Goal: Obtain resource: Obtain resource

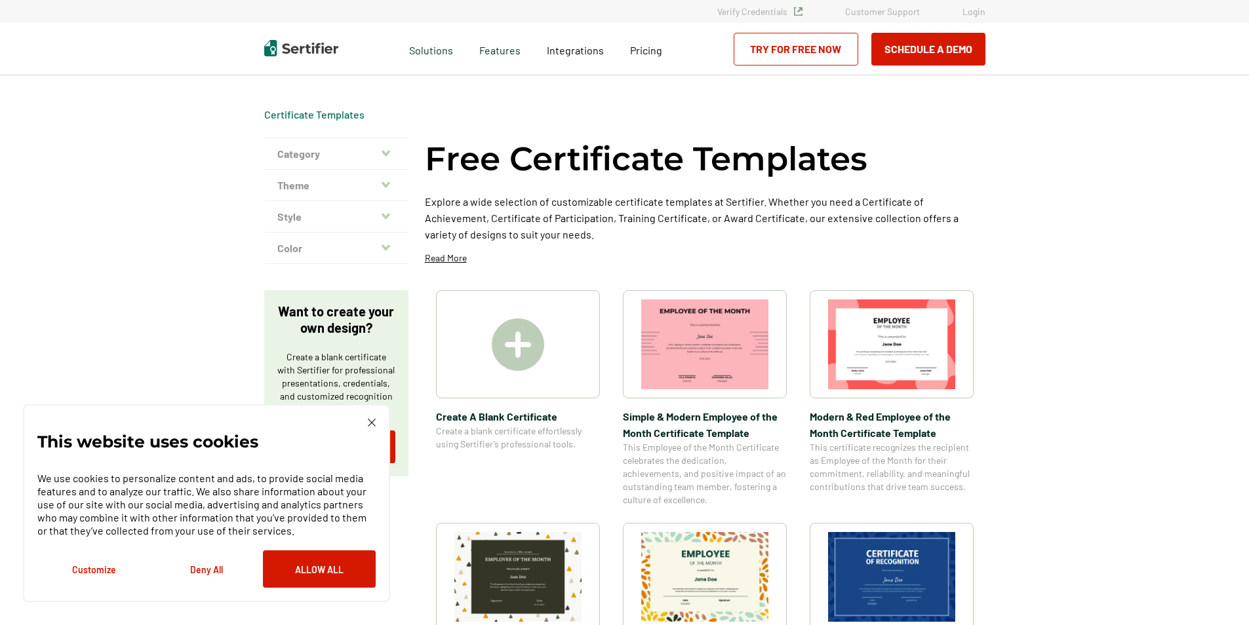
click at [372, 420] on img at bounding box center [372, 423] width 8 height 8
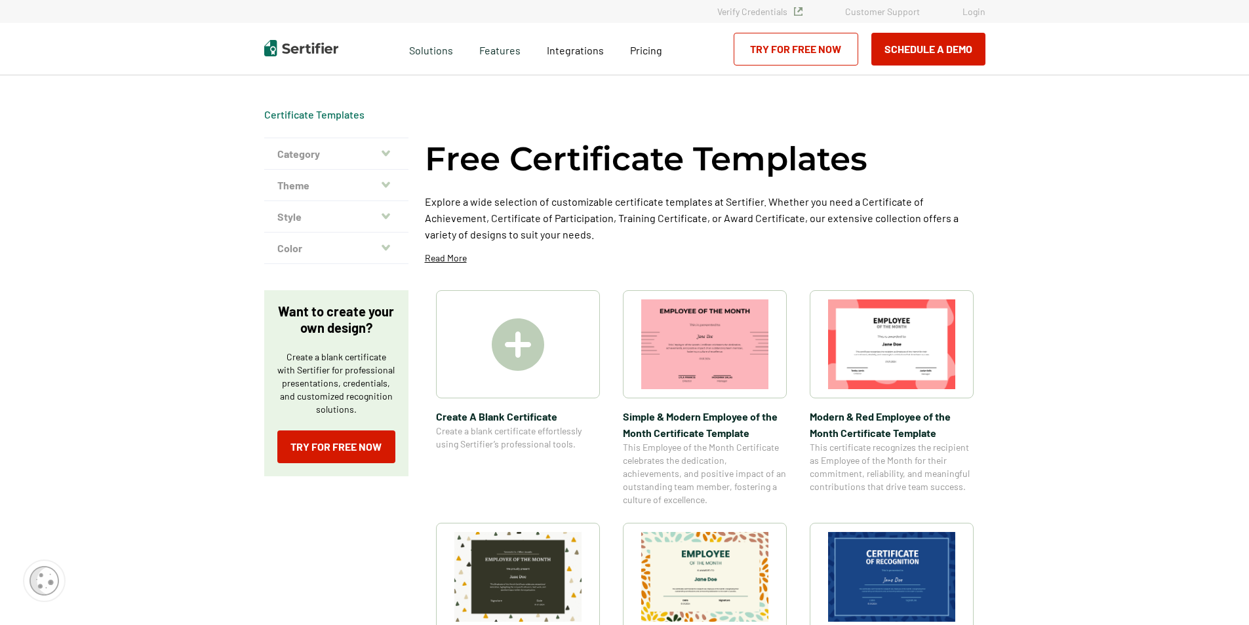
click at [729, 347] on img at bounding box center [704, 345] width 127 height 90
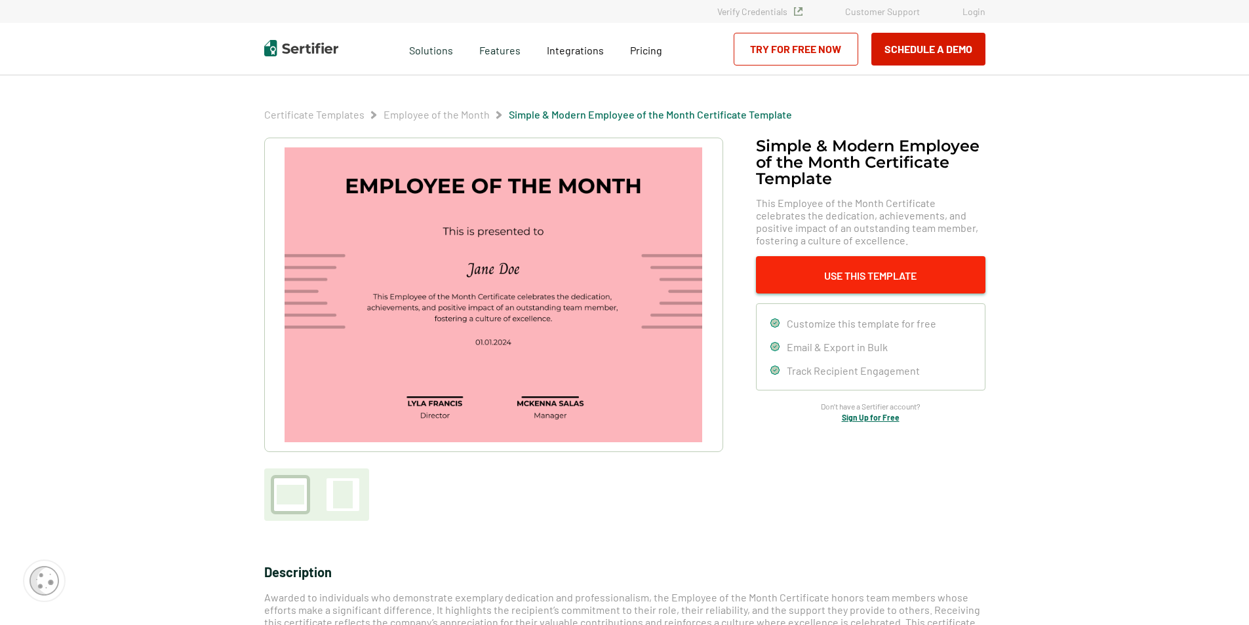
click at [851, 271] on button "Use This Template" at bounding box center [870, 274] width 229 height 37
click at [577, 315] on img at bounding box center [492, 294] width 417 height 295
click at [595, 308] on img at bounding box center [492, 294] width 417 height 295
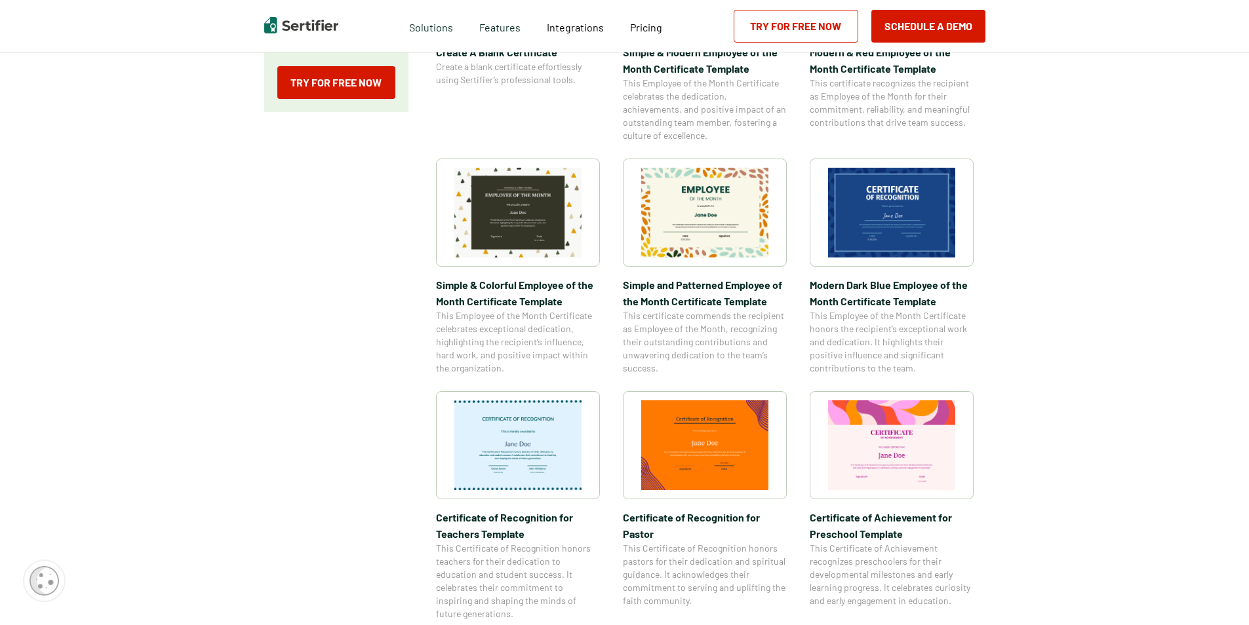
scroll to position [393, 0]
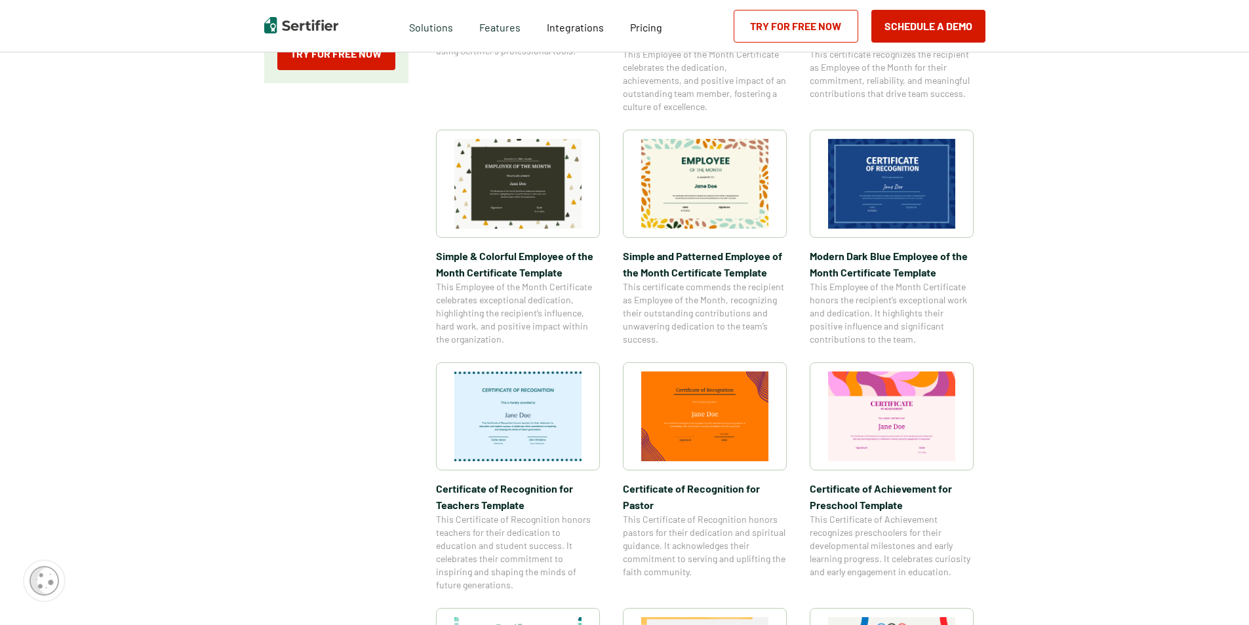
click at [534, 417] on img at bounding box center [517, 417] width 127 height 90
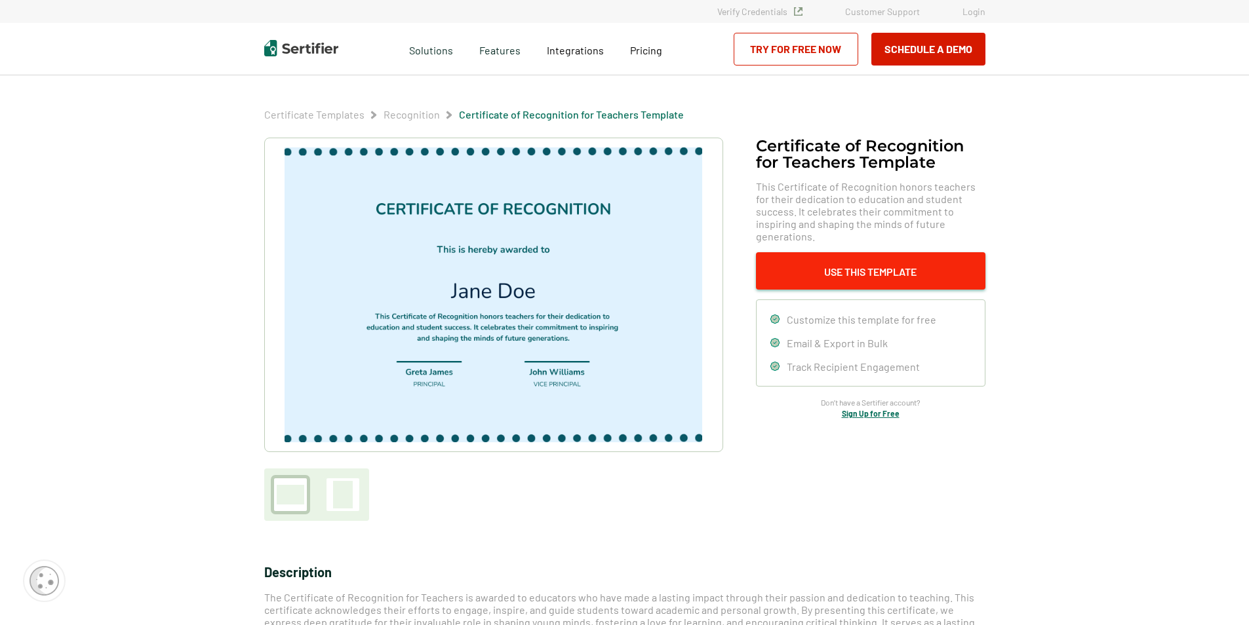
click at [905, 256] on button "Use This Template" at bounding box center [870, 270] width 229 height 37
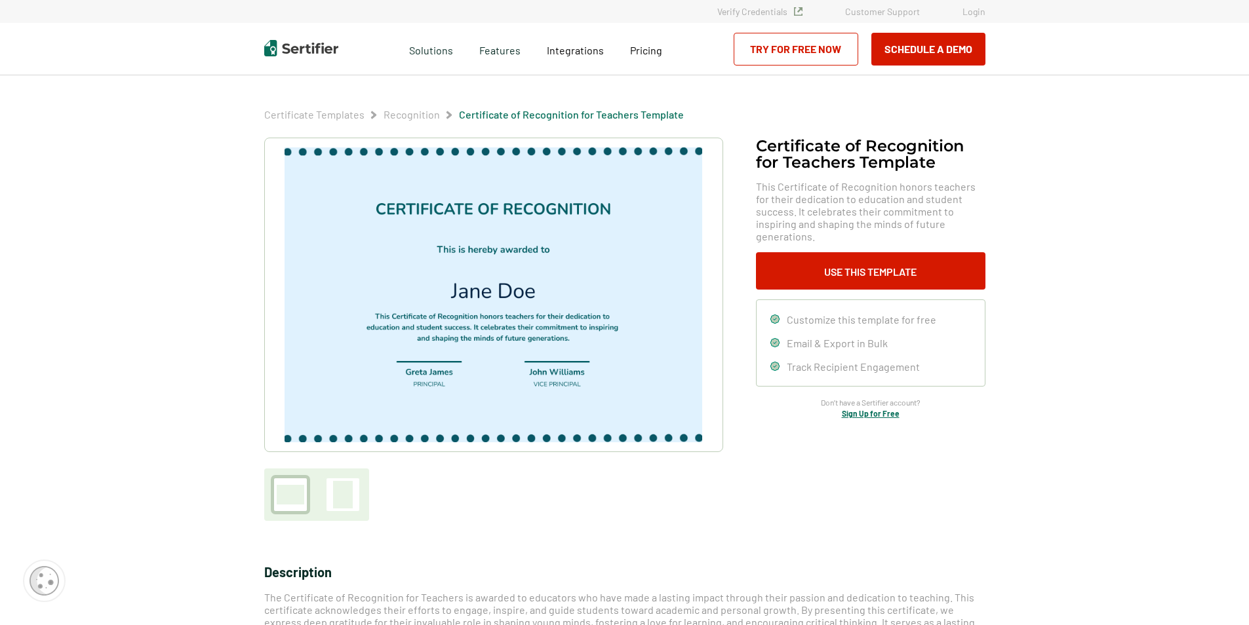
click at [374, 283] on img at bounding box center [492, 294] width 417 height 295
click at [350, 490] on div at bounding box center [343, 495] width 20 height 28
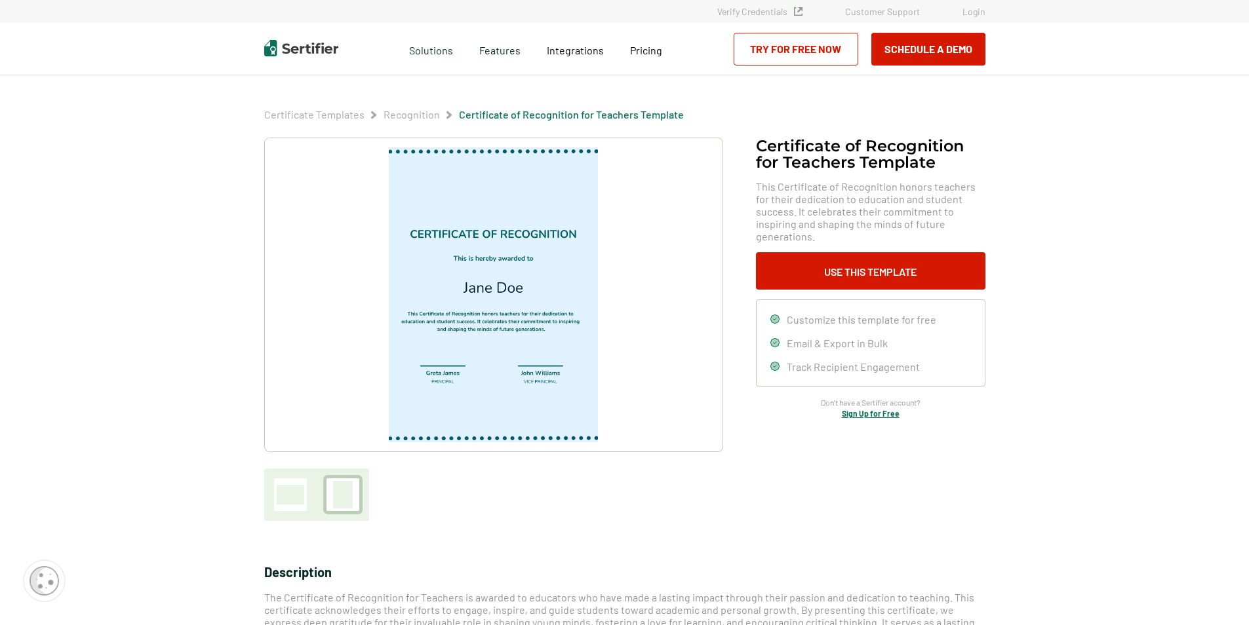
click at [297, 494] on div at bounding box center [291, 495] width 28 height 20
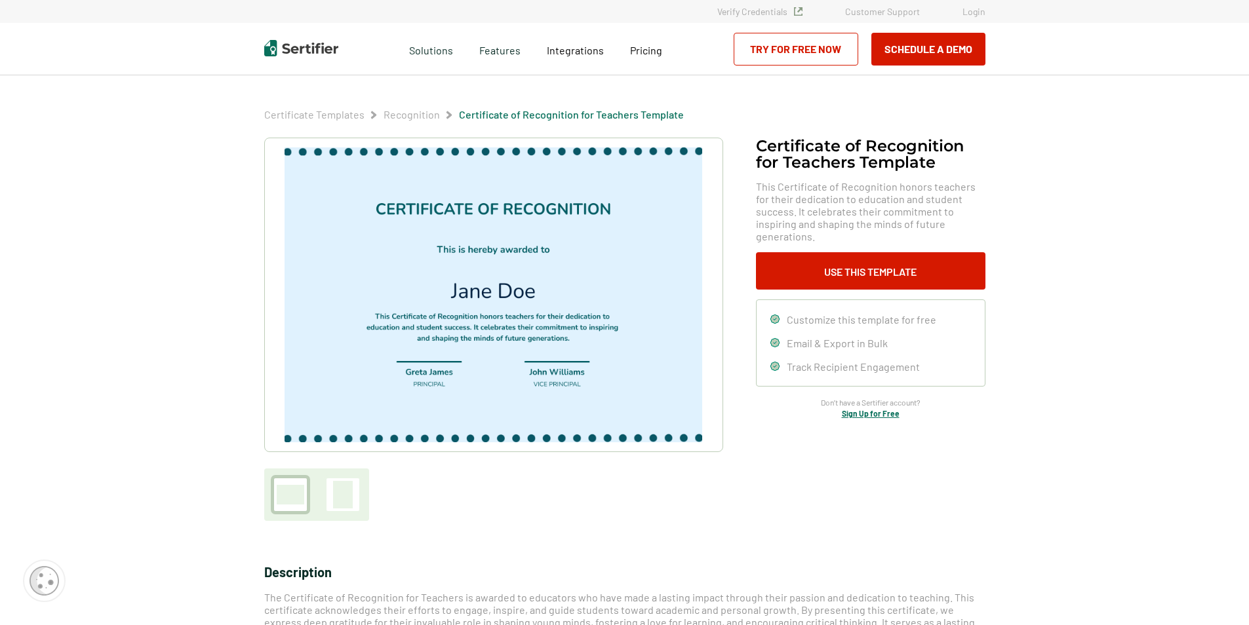
click at [440, 360] on img at bounding box center [492, 294] width 417 height 295
click at [498, 294] on img at bounding box center [492, 294] width 417 height 295
click at [826, 56] on link "Try for Free Now" at bounding box center [795, 49] width 125 height 33
